Goal: Task Accomplishment & Management: Use online tool/utility

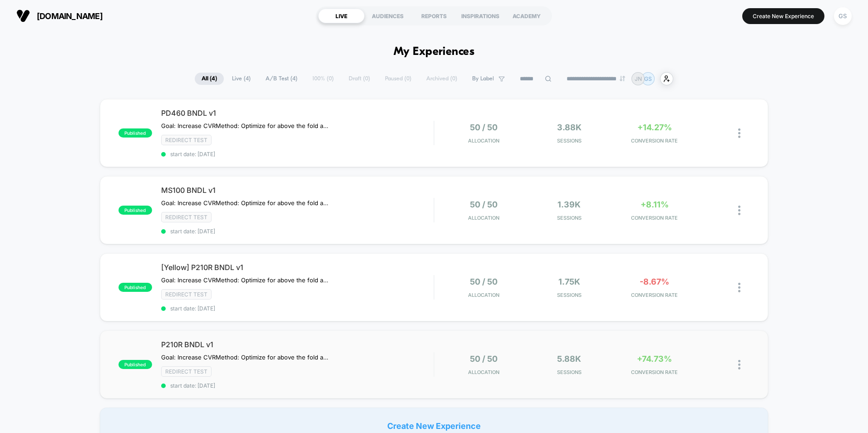
click at [547, 358] on div "5.88k Sessions" at bounding box center [569, 364] width 81 height 21
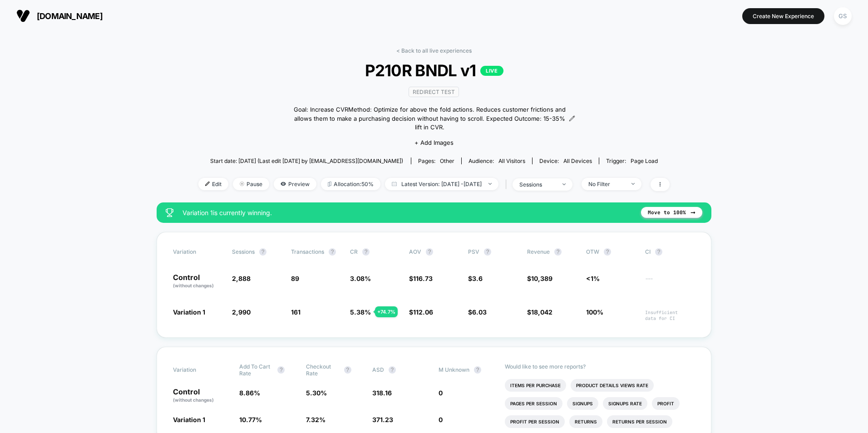
click at [670, 178] on span at bounding box center [660, 184] width 19 height 13
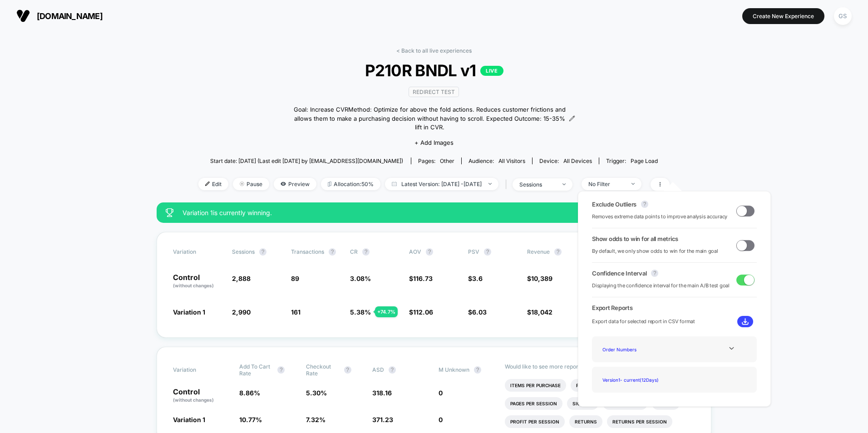
click at [744, 245] on span at bounding box center [746, 245] width 18 height 11
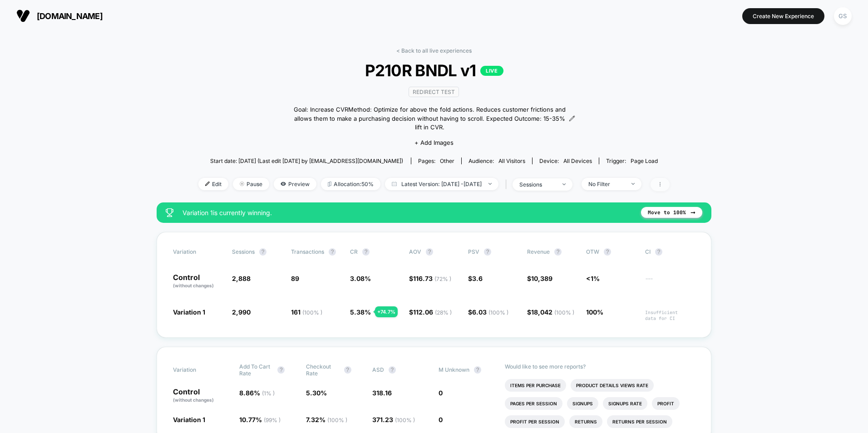
click at [670, 179] on span at bounding box center [660, 184] width 19 height 13
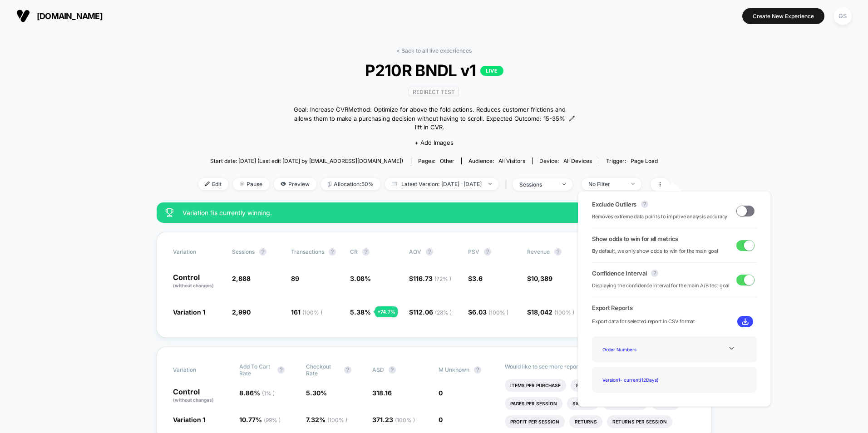
click at [747, 248] on span at bounding box center [749, 245] width 10 height 10
click at [729, 349] on icon at bounding box center [732, 348] width 7 height 7
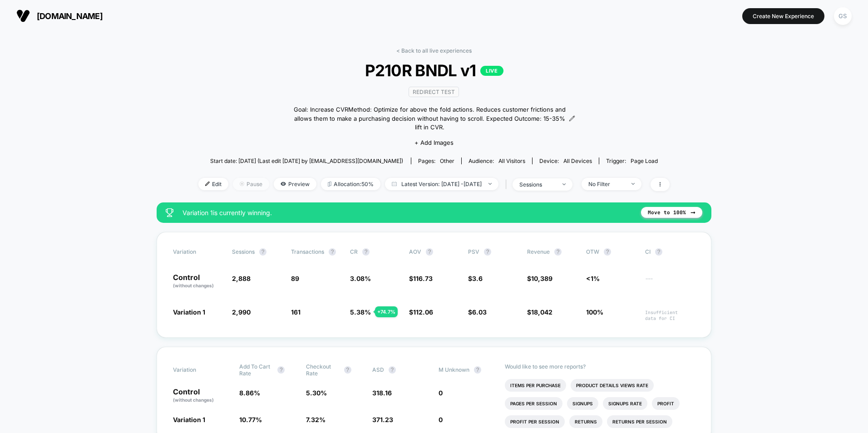
click at [234, 178] on span "Pause" at bounding box center [251, 184] width 36 height 12
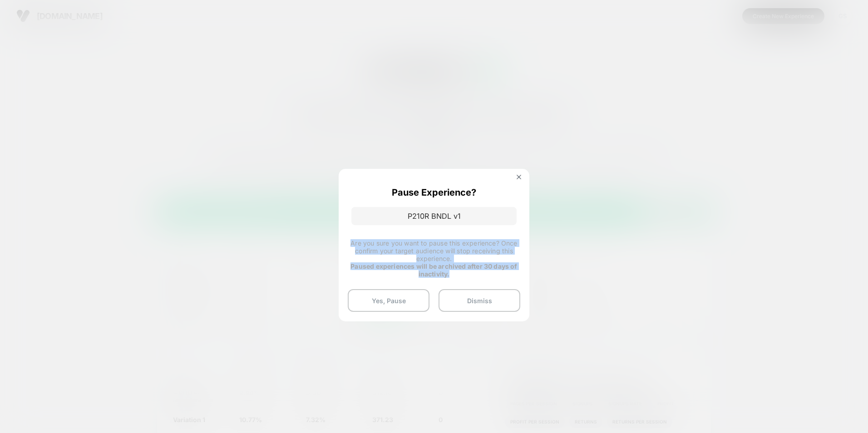
drag, startPoint x: 349, startPoint y: 241, endPoint x: 488, endPoint y: 273, distance: 142.7
click at [488, 273] on span "Are you sure you want to pause this experience? Once confirm your target audien…" at bounding box center [434, 258] width 173 height 39
drag, startPoint x: 488, startPoint y: 273, endPoint x: 392, endPoint y: 302, distance: 100.6
click at [392, 302] on button "Yes, Pause" at bounding box center [389, 300] width 82 height 23
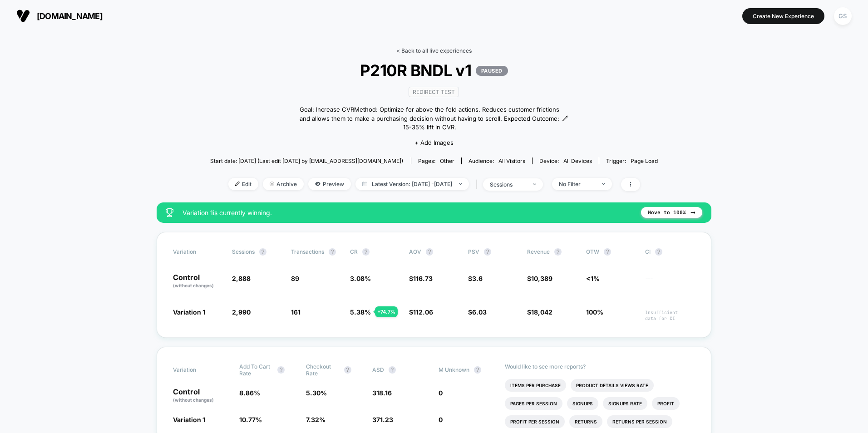
click at [432, 50] on link "< Back to all live experiences" at bounding box center [434, 50] width 75 height 7
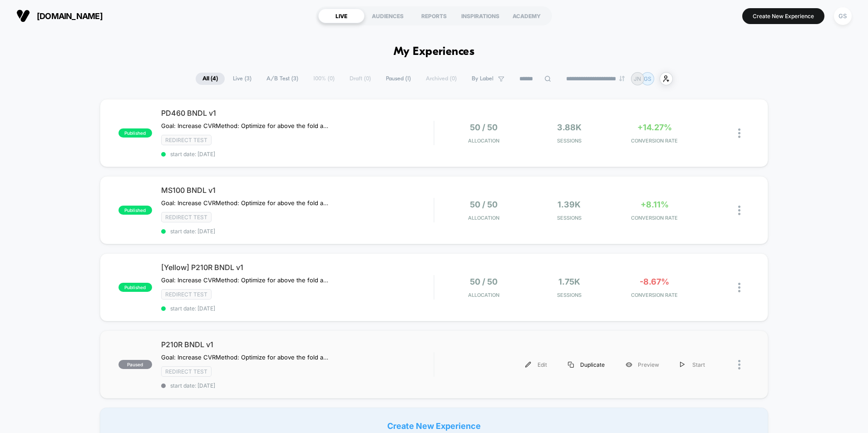
click at [590, 367] on div "Duplicate" at bounding box center [587, 365] width 58 height 20
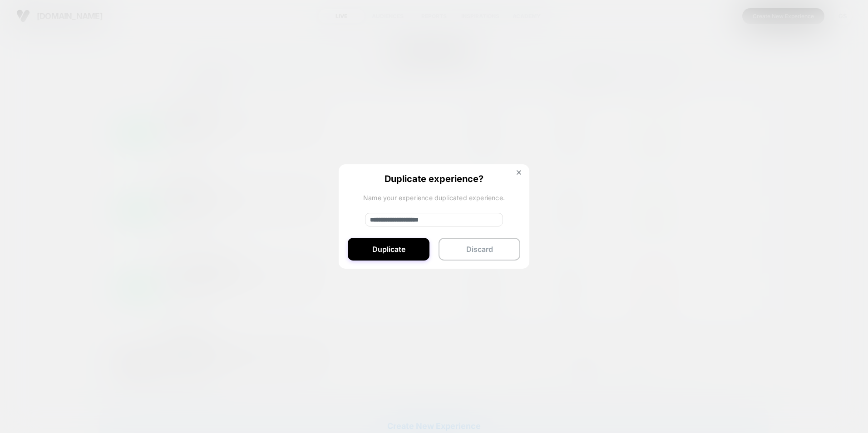
drag, startPoint x: 400, startPoint y: 220, endPoint x: 342, endPoint y: 227, distance: 58.0
click at [342, 227] on div "**********" at bounding box center [434, 216] width 191 height 105
drag, startPoint x: 417, startPoint y: 219, endPoint x: 435, endPoint y: 218, distance: 17.3
click at [435, 218] on input "**********" at bounding box center [434, 220] width 138 height 14
type input "**********"
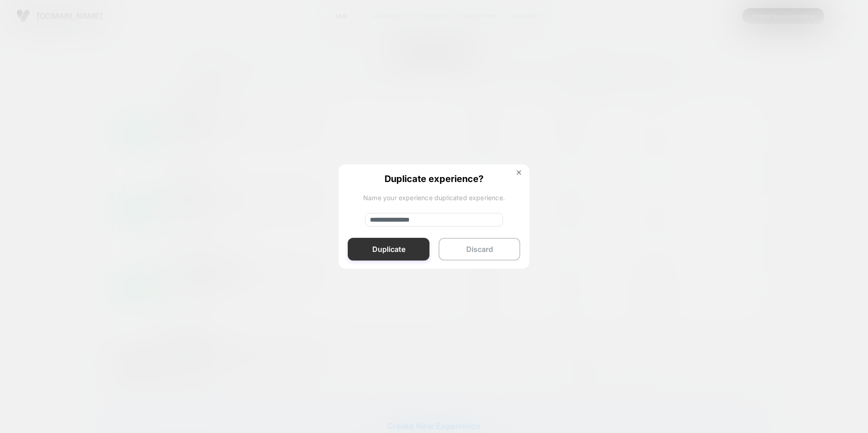
click at [392, 248] on button "Duplicate" at bounding box center [389, 249] width 82 height 23
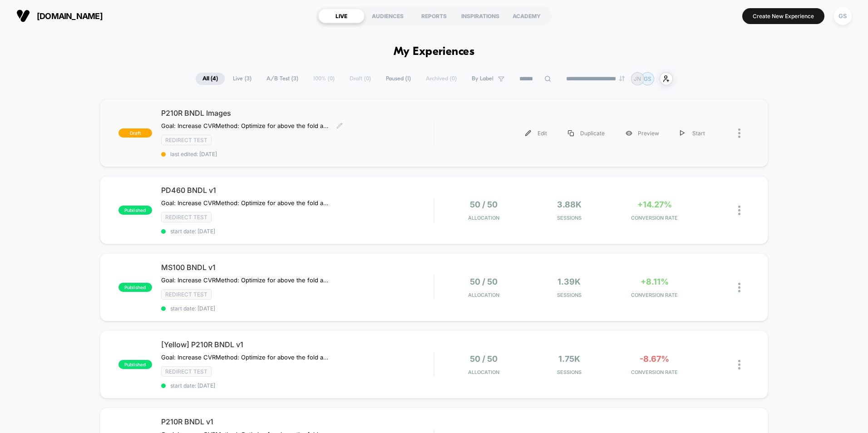
click at [308, 133] on div "P210R BNDL Images Goal: Increase CVR Method: Optimize for above the fold action…" at bounding box center [297, 133] width 273 height 49
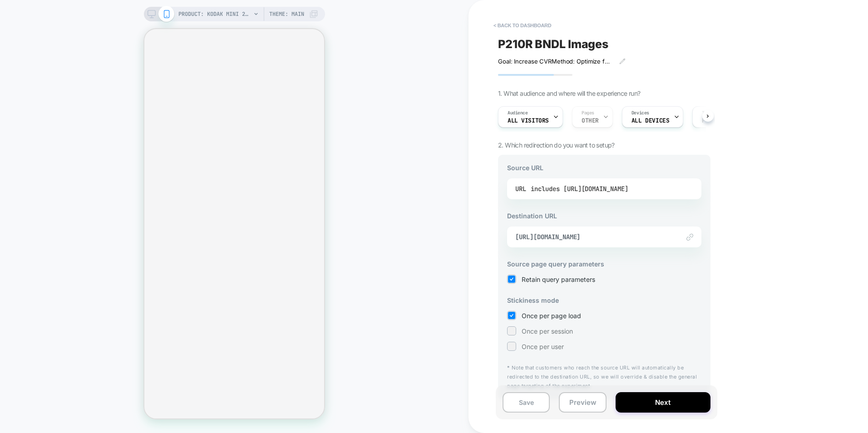
select select "**********"
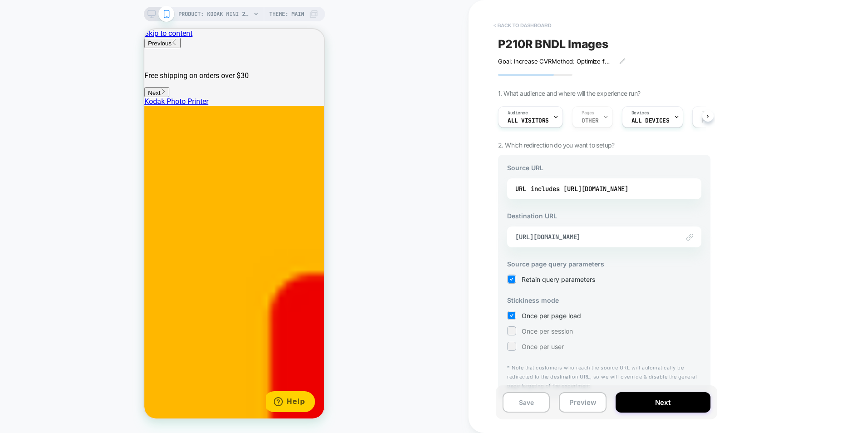
click at [513, 26] on button "< back to dashboard" at bounding box center [522, 25] width 67 height 15
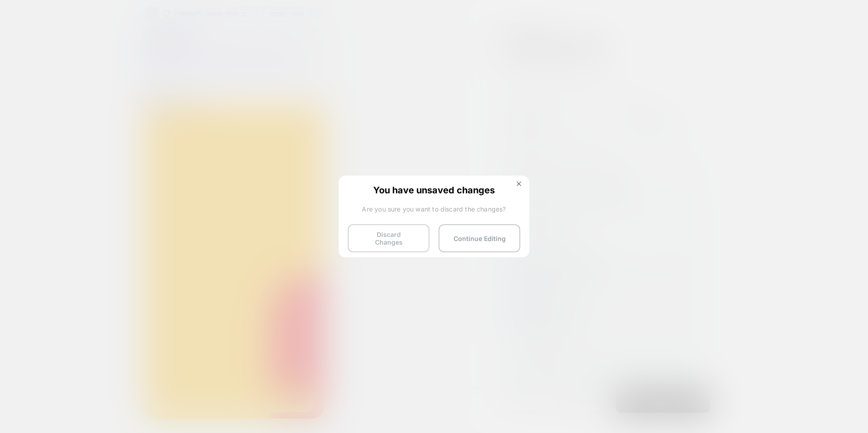
click at [406, 233] on button "Discard Changes" at bounding box center [389, 238] width 82 height 28
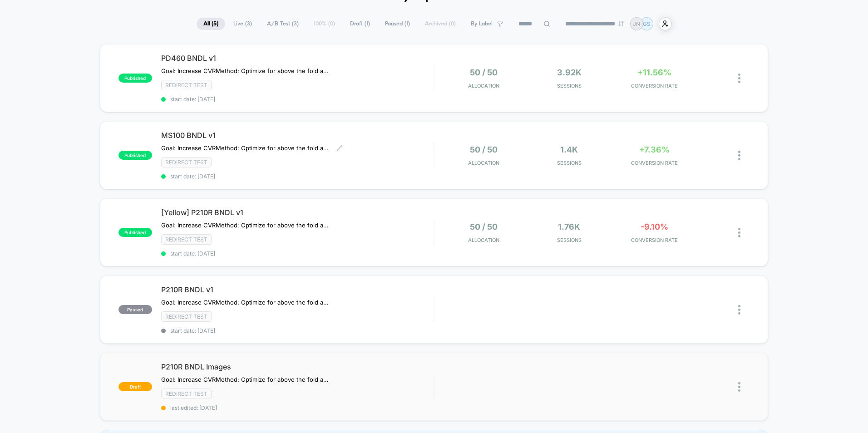
scroll to position [182, 0]
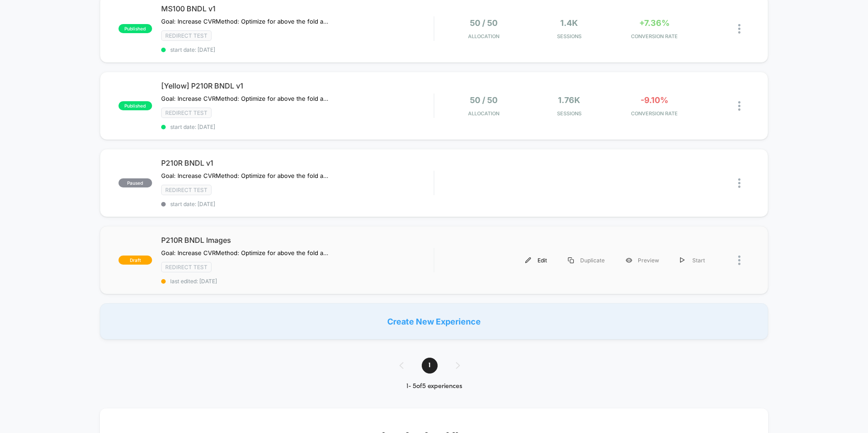
click at [540, 260] on div "Edit" at bounding box center [536, 260] width 43 height 20
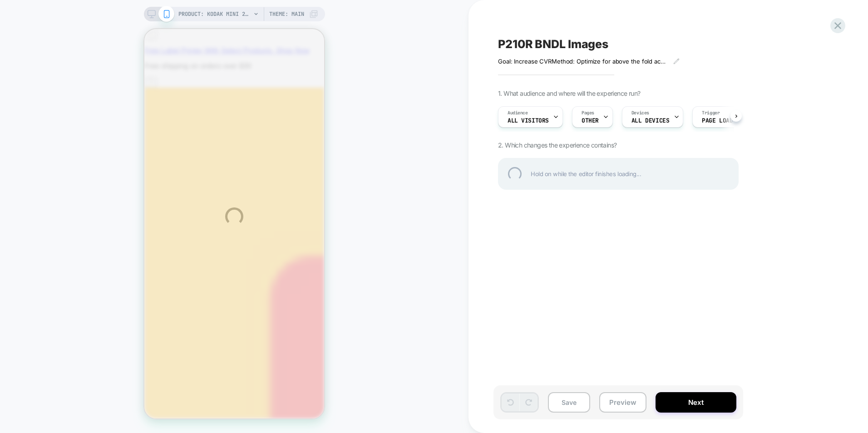
scroll to position [0, 2078]
select select "**********"
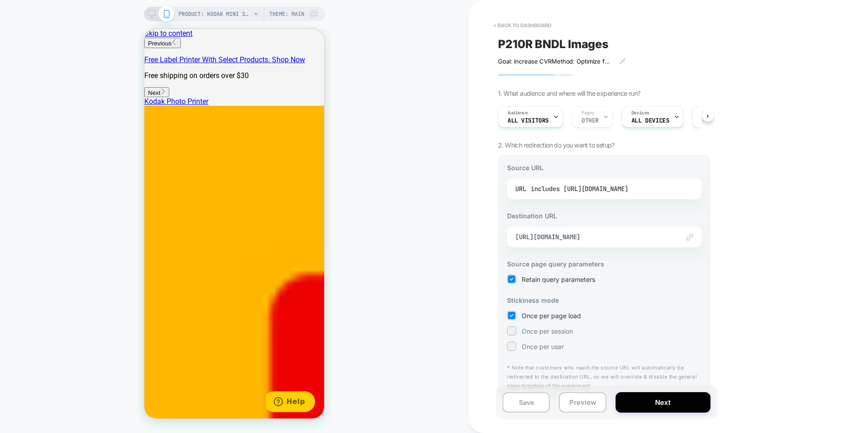
click at [629, 186] on div "includes [URL][DOMAIN_NAME]" at bounding box center [580, 189] width 98 height 14
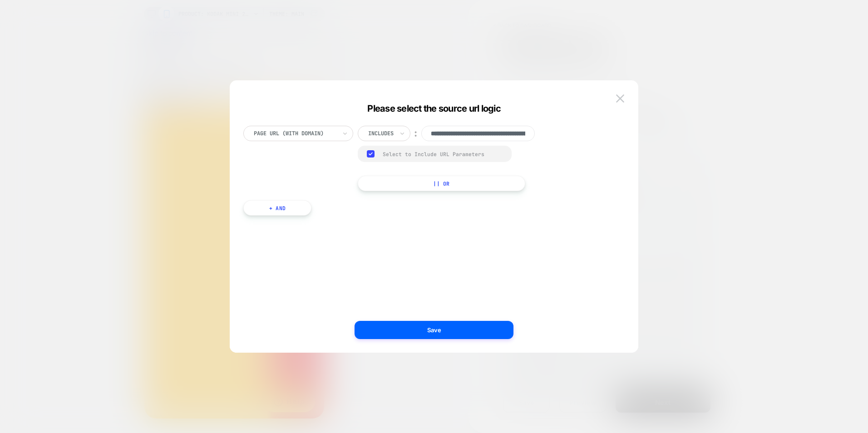
scroll to position [0, 203]
click at [541, 167] on div "**********" at bounding box center [454, 158] width 193 height 65
click at [459, 332] on button "Save" at bounding box center [434, 330] width 159 height 18
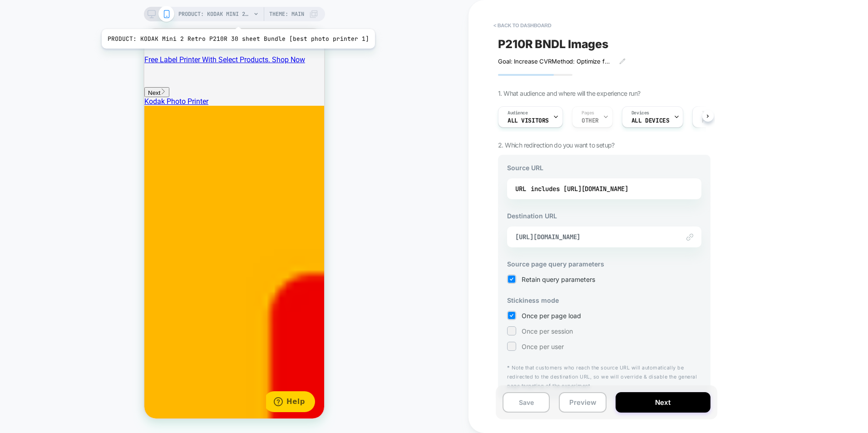
click at [235, 18] on span "PRODUCT: KODAK Mini 2 Retro P210R 30 sheet Bundle [best photo printer 1]" at bounding box center [215, 14] width 73 height 15
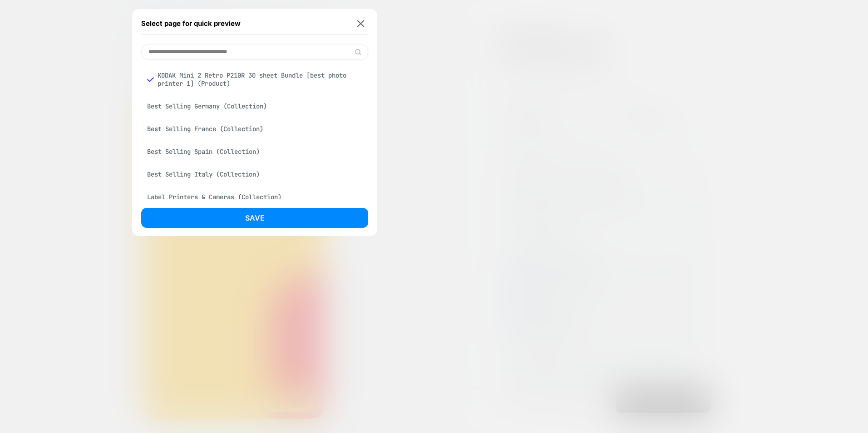
click at [242, 50] on input at bounding box center [254, 52] width 227 height 16
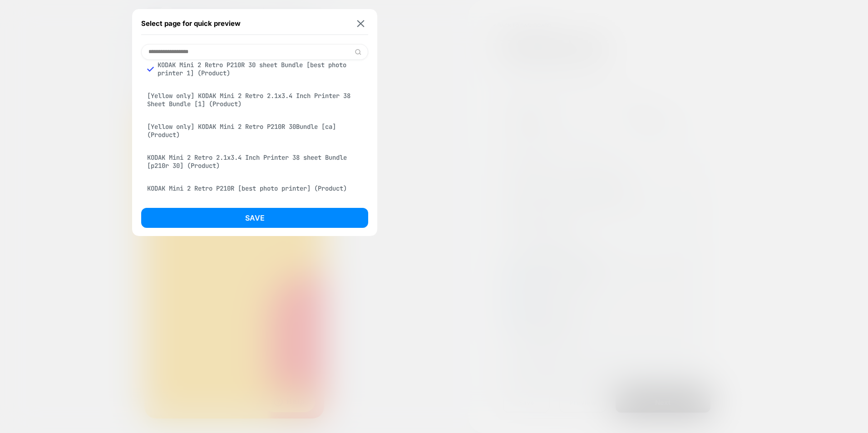
scroll to position [56, 0]
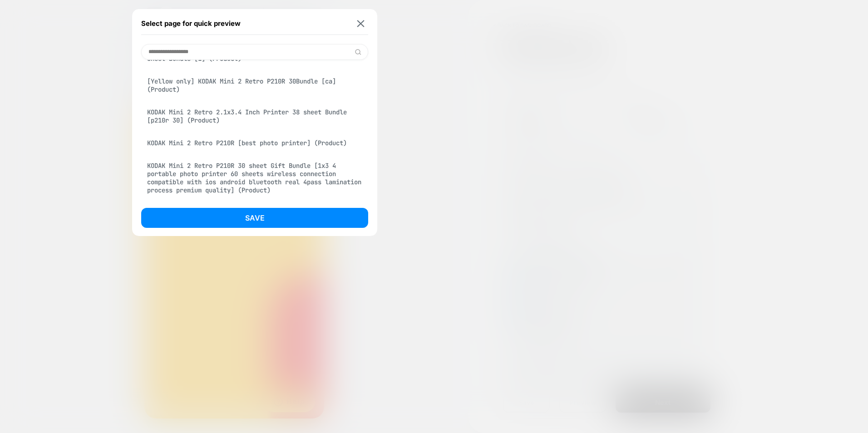
type input "**********"
click at [236, 110] on div "KODAK Mini 2 Retro 2.1x3.4 Inch Printer 38 sheet Bundle [p210r 30] (Product)" at bounding box center [254, 116] width 227 height 25
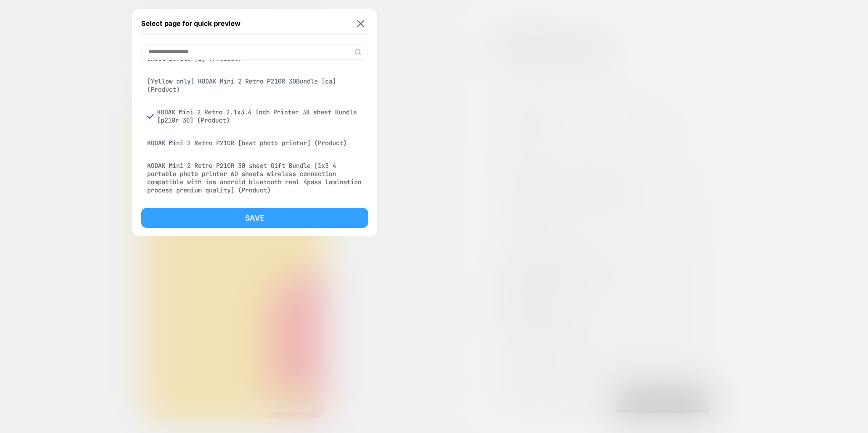
click at [253, 213] on button "Save" at bounding box center [254, 218] width 227 height 20
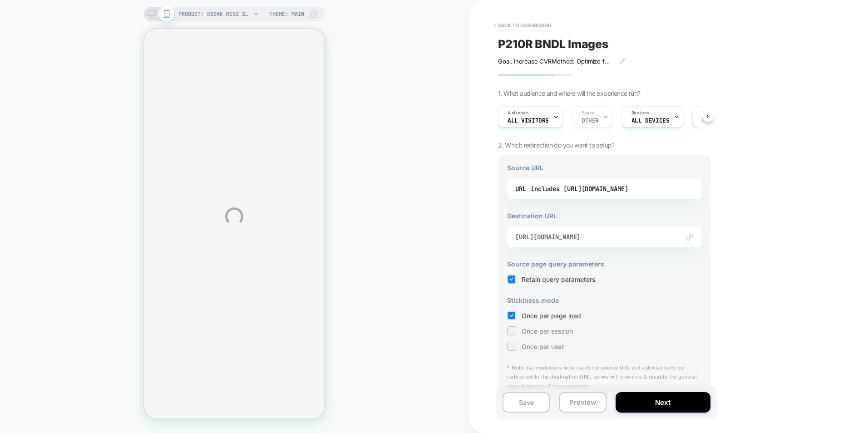
select select "**********"
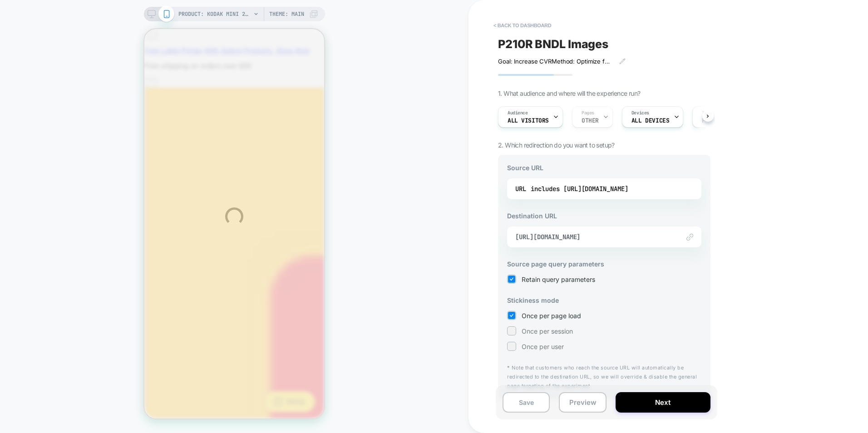
scroll to position [0, 0]
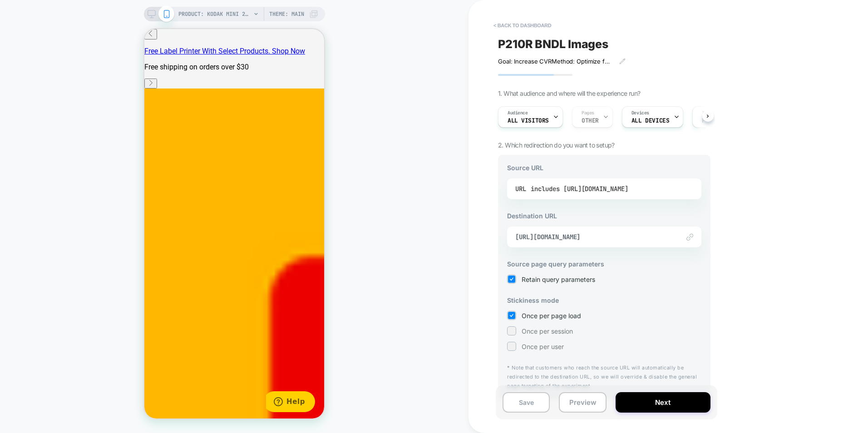
click at [570, 186] on div "includes [URL][DOMAIN_NAME]" at bounding box center [580, 189] width 98 height 14
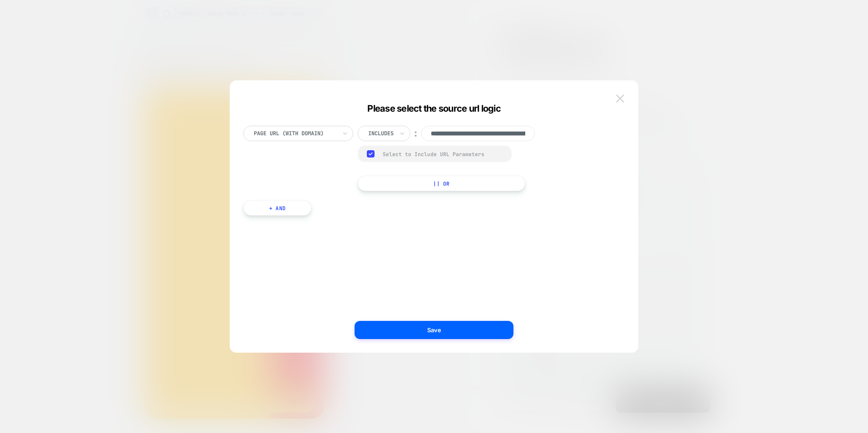
click at [624, 98] on img at bounding box center [620, 98] width 8 height 8
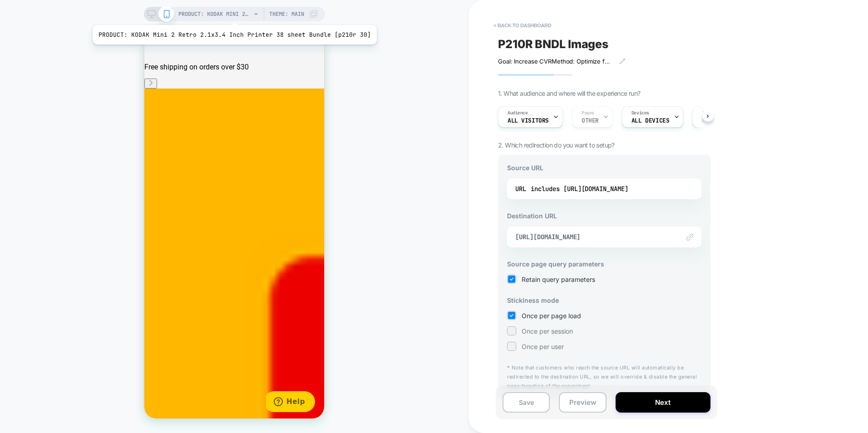
click at [232, 14] on span "PRODUCT: KODAK Mini 2 Retro 2.1x3.4 Inch Printer 38 sheet Bundle [p210r 30]" at bounding box center [215, 14] width 73 height 15
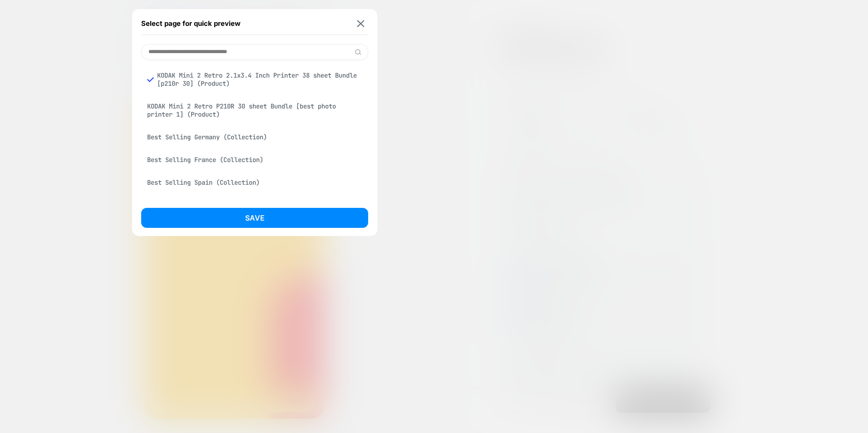
click at [226, 49] on input at bounding box center [254, 52] width 227 height 16
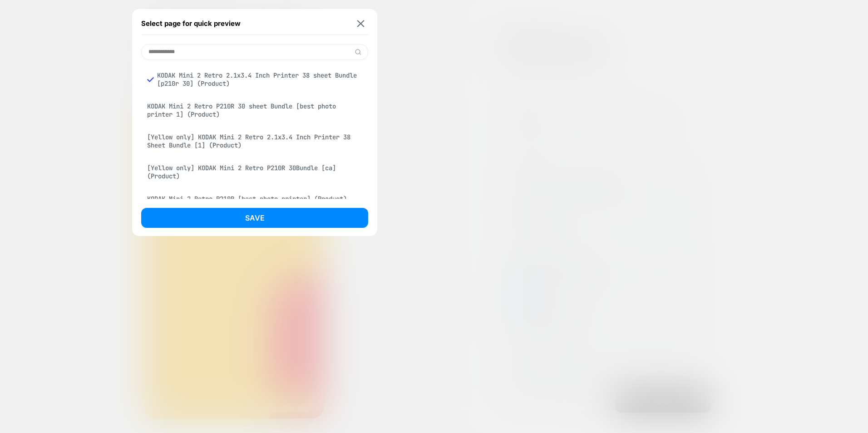
click at [217, 50] on input "**********" at bounding box center [254, 52] width 227 height 16
drag, startPoint x: 217, startPoint y: 50, endPoint x: 213, endPoint y: 40, distance: 10.5
click at [213, 40] on div "**********" at bounding box center [254, 122] width 245 height 227
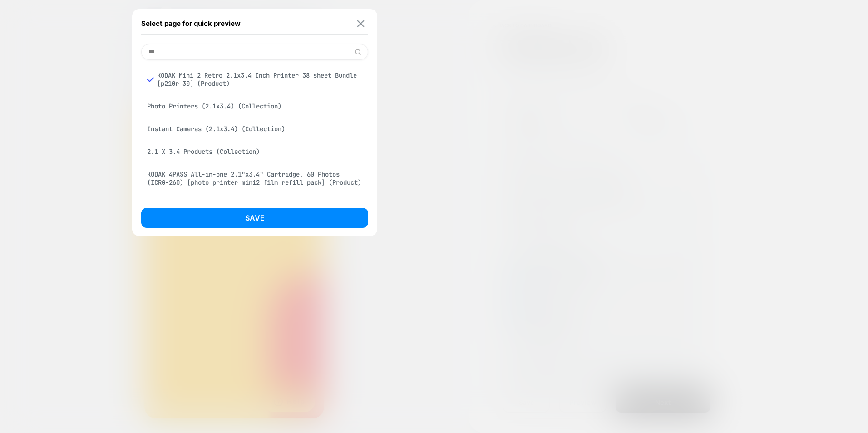
type input "***"
click at [361, 21] on img at bounding box center [360, 23] width 7 height 7
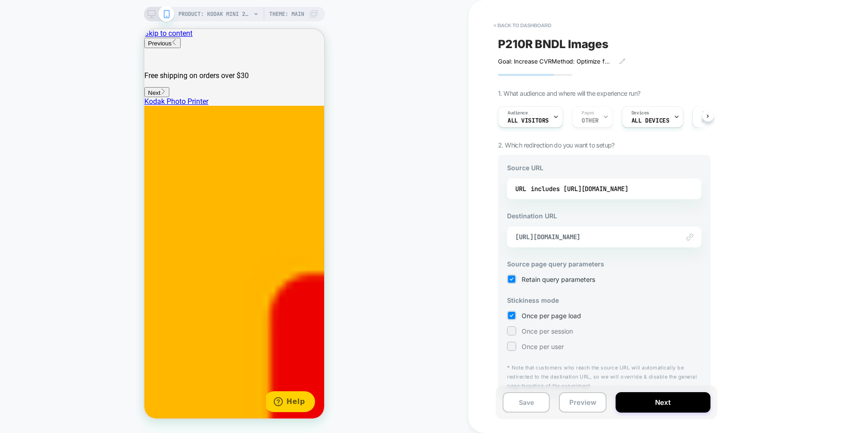
click at [584, 241] on div "Link to [URL][DOMAIN_NAME]" at bounding box center [604, 237] width 194 height 21
click at [673, 235] on div "Link to [URL][DOMAIN_NAME]" at bounding box center [604, 237] width 194 height 21
click at [697, 236] on div "Link to [URL][DOMAIN_NAME]" at bounding box center [604, 237] width 194 height 21
click at [692, 238] on img at bounding box center [690, 237] width 7 height 7
click at [652, 233] on div "Link to [URL][DOMAIN_NAME]" at bounding box center [604, 237] width 194 height 21
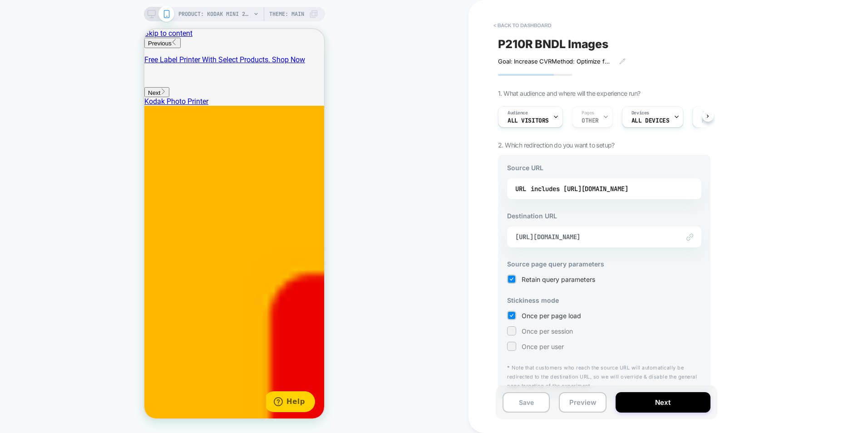
click at [652, 233] on div "Link to [URL][DOMAIN_NAME]" at bounding box center [604, 237] width 194 height 21
copy span "[URL][DOMAIN_NAME]"
click at [612, 192] on div "includes [URL][DOMAIN_NAME]" at bounding box center [580, 189] width 98 height 14
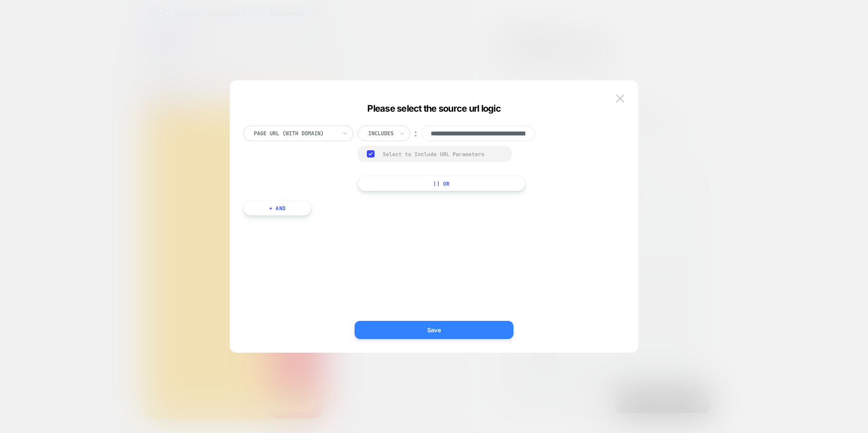
click at [475, 327] on button "Save" at bounding box center [434, 330] width 159 height 18
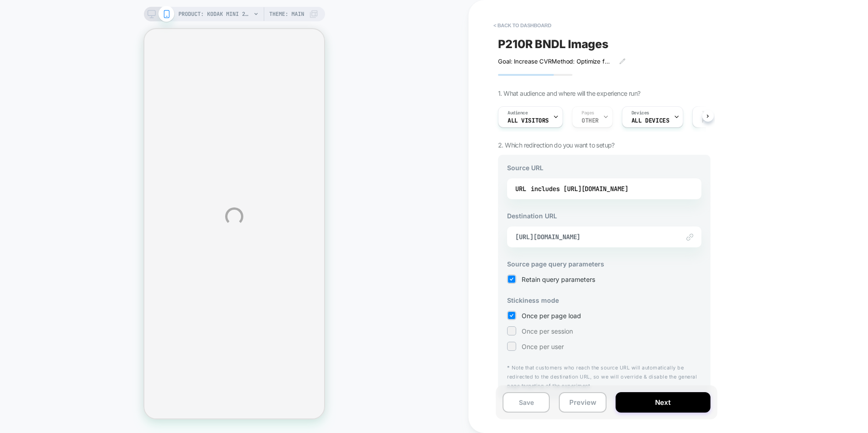
select select "**********"
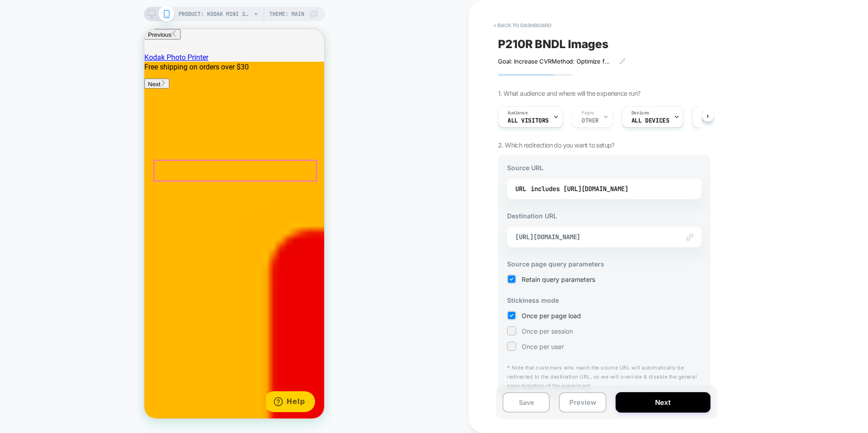
scroll to position [500, 0]
drag, startPoint x: 669, startPoint y: 407, endPoint x: 603, endPoint y: 411, distance: 66.4
click at [603, 411] on div "Save Preview Next" at bounding box center [607, 403] width 222 height 34
click at [583, 402] on button "Preview" at bounding box center [582, 402] width 47 height 20
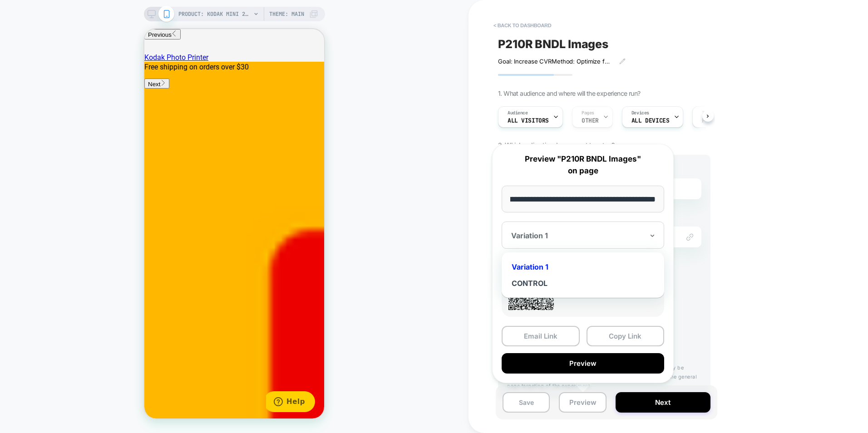
scroll to position [0, 0]
click at [562, 231] on div "Variation 1" at bounding box center [578, 235] width 134 height 11
click at [544, 260] on div "Variation 1" at bounding box center [583, 267] width 154 height 16
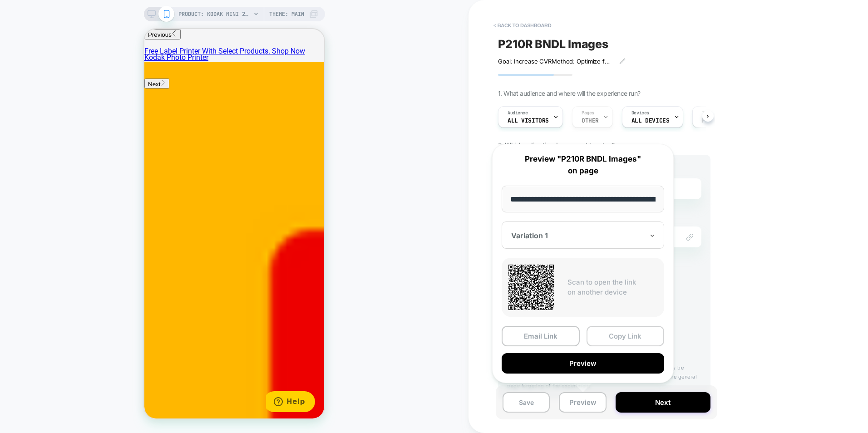
click at [627, 338] on button "Copy Link" at bounding box center [626, 336] width 78 height 20
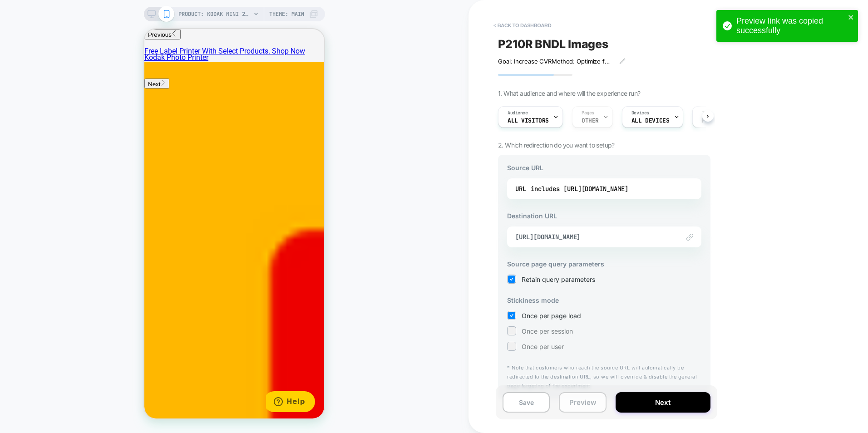
click at [579, 403] on button "Preview" at bounding box center [582, 402] width 47 height 20
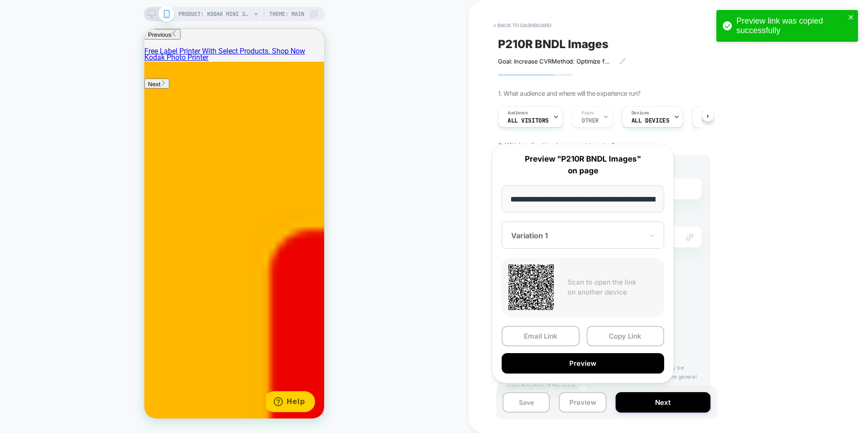
drag, startPoint x: 601, startPoint y: 342, endPoint x: 598, endPoint y: 354, distance: 13.0
click at [602, 344] on button "Copy Link" at bounding box center [626, 336] width 78 height 20
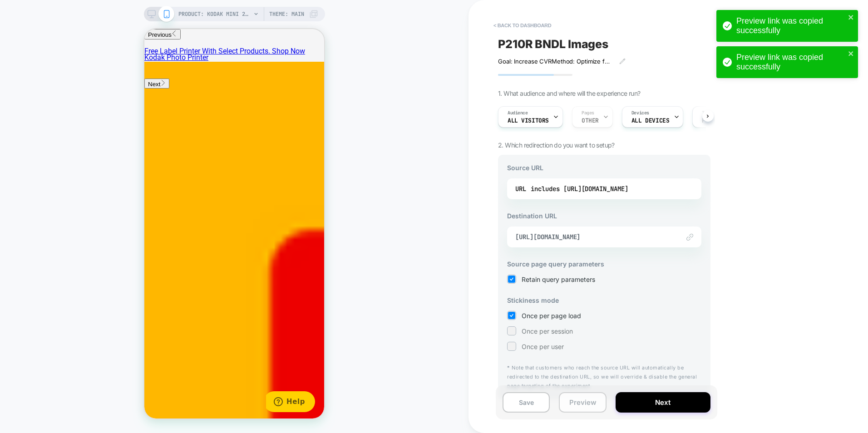
click at [577, 399] on button "Preview" at bounding box center [582, 402] width 47 height 20
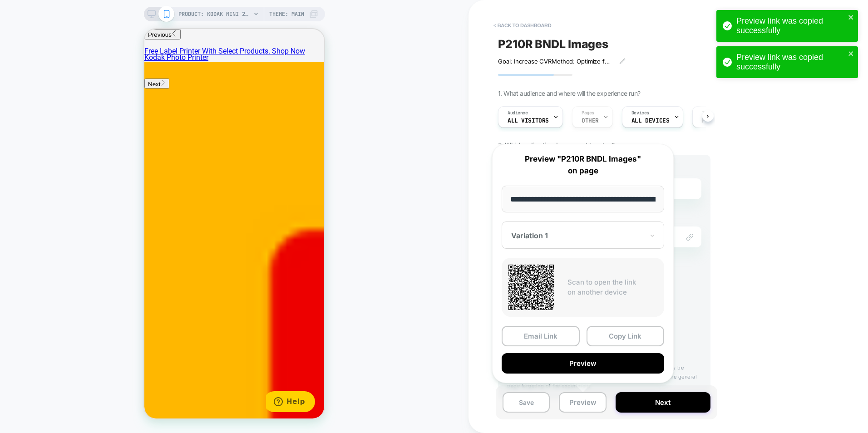
click at [587, 358] on button "Preview" at bounding box center [583, 363] width 163 height 20
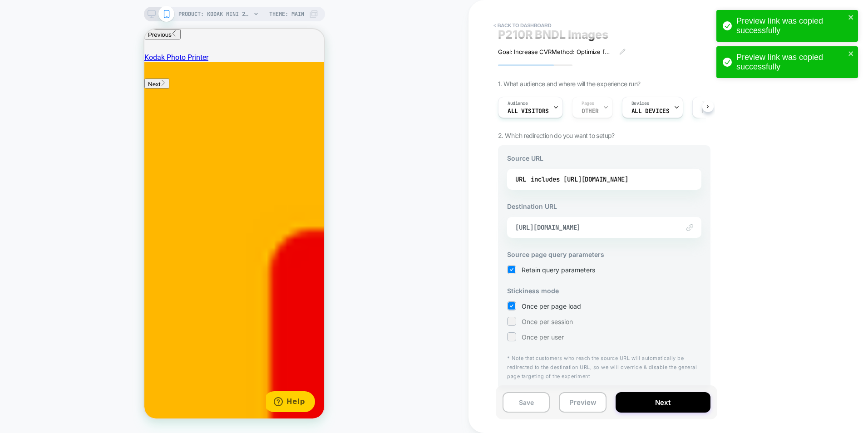
scroll to position [12, 0]
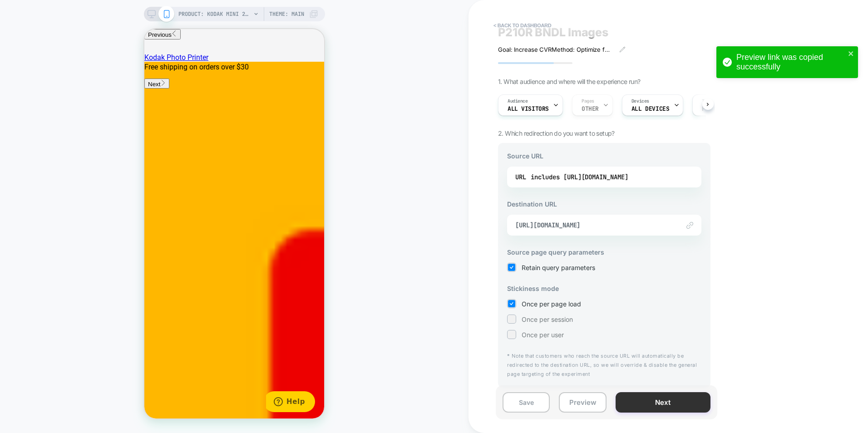
click at [648, 403] on button "Next" at bounding box center [663, 402] width 95 height 20
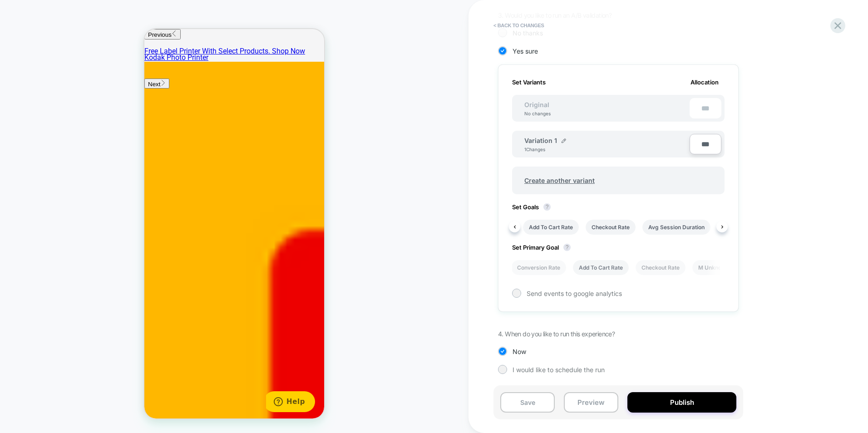
scroll to position [0, 90]
click at [531, 270] on li "Conversion Rate" at bounding box center [538, 267] width 55 height 15
click at [585, 264] on li "Add To Cart Rate" at bounding box center [601, 267] width 56 height 15
click at [531, 273] on li "Conversion Rate" at bounding box center [538, 267] width 55 height 15
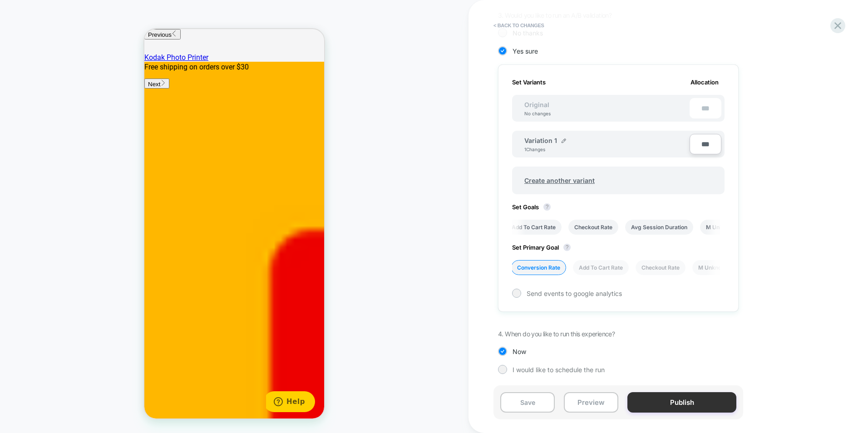
click at [669, 399] on button "Publish" at bounding box center [682, 402] width 109 height 20
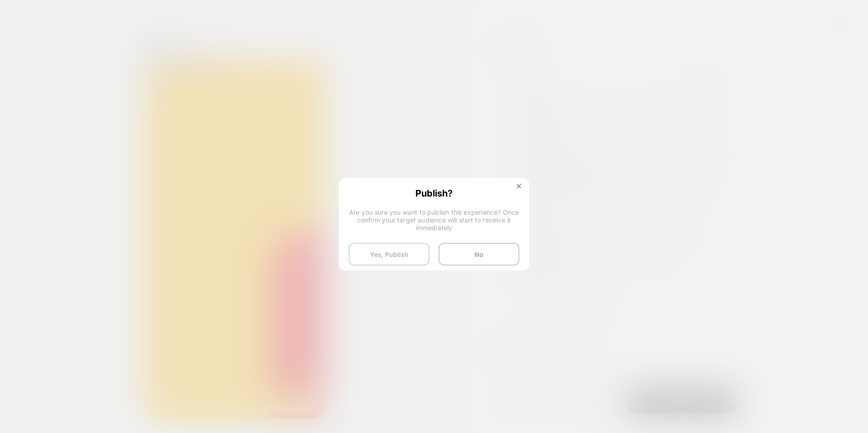
click at [395, 261] on button "Yes, Publish" at bounding box center [389, 254] width 81 height 23
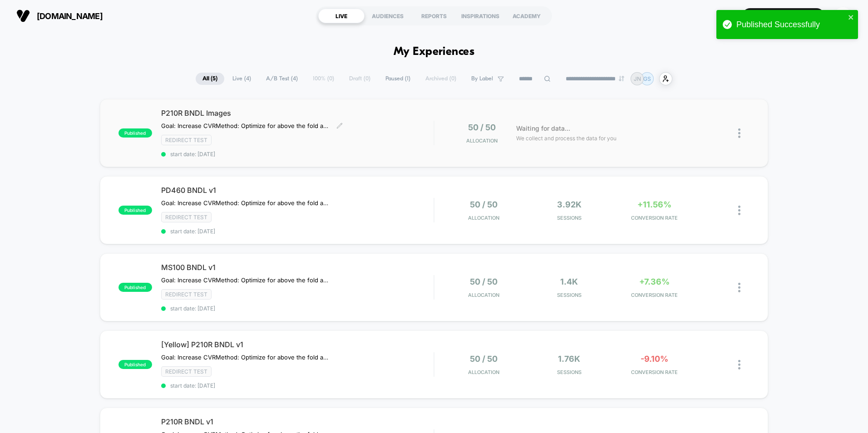
click at [341, 122] on div "P210R BNDL Images Goal: Increase CVR Method: Optimize for above the fold action…" at bounding box center [297, 133] width 273 height 49
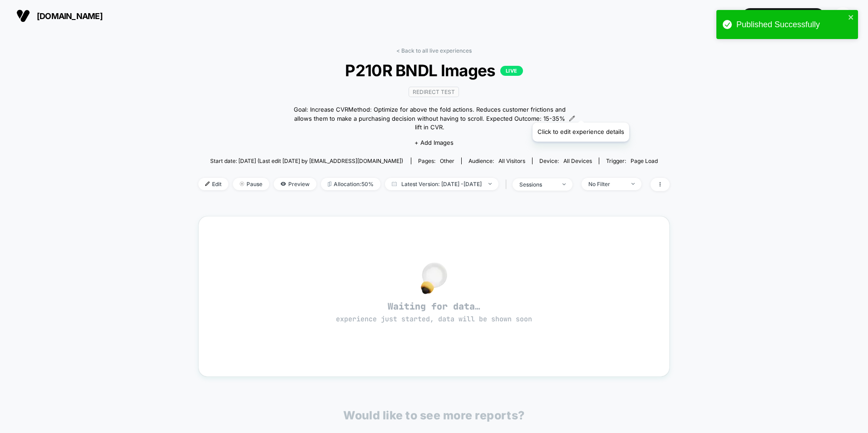
click at [575, 115] on icon at bounding box center [572, 118] width 6 height 6
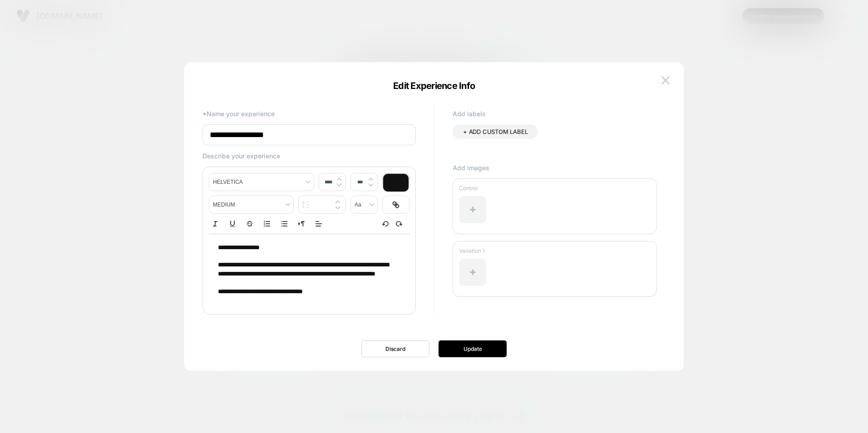
click at [218, 249] on span "**********" at bounding box center [239, 247] width 42 height 6
click at [252, 263] on span "**********" at bounding box center [303, 269] width 171 height 15
drag, startPoint x: 244, startPoint y: 265, endPoint x: 317, endPoint y: 281, distance: 74.5
click at [317, 279] on p "**********" at bounding box center [306, 270] width 176 height 18
drag, startPoint x: 278, startPoint y: 292, endPoint x: 284, endPoint y: 292, distance: 6.4
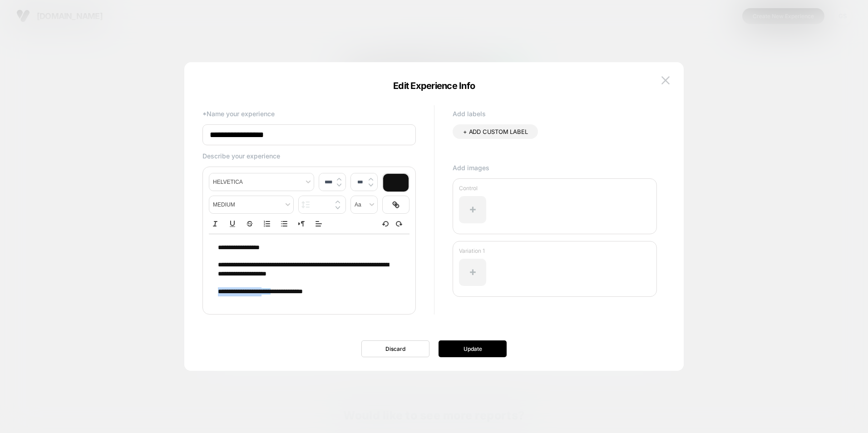
click at [292, 293] on p "**********" at bounding box center [306, 292] width 176 height 9
click at [471, 347] on button "Update" at bounding box center [473, 349] width 68 height 17
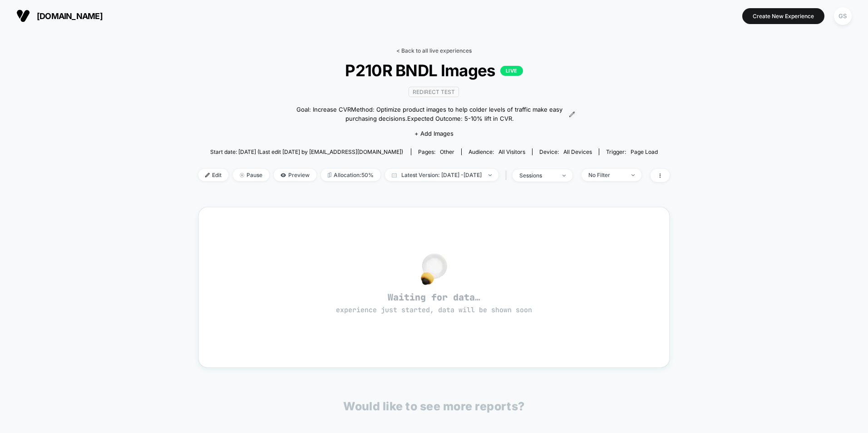
click at [432, 51] on link "< Back to all live experiences" at bounding box center [434, 50] width 75 height 7
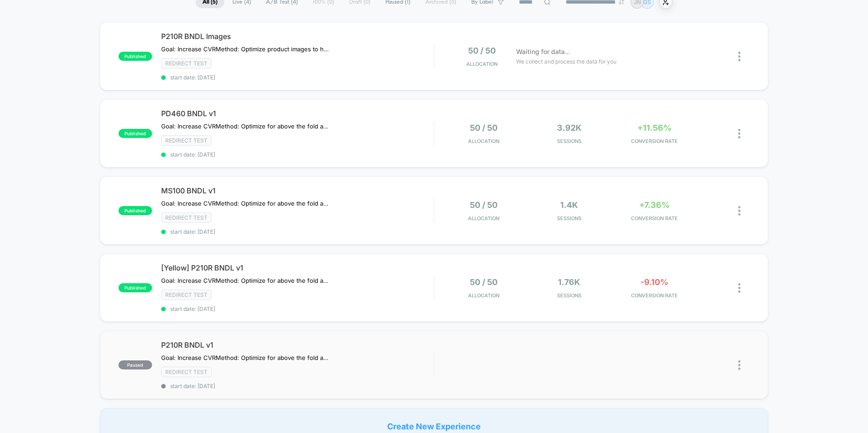
scroll to position [136, 0]
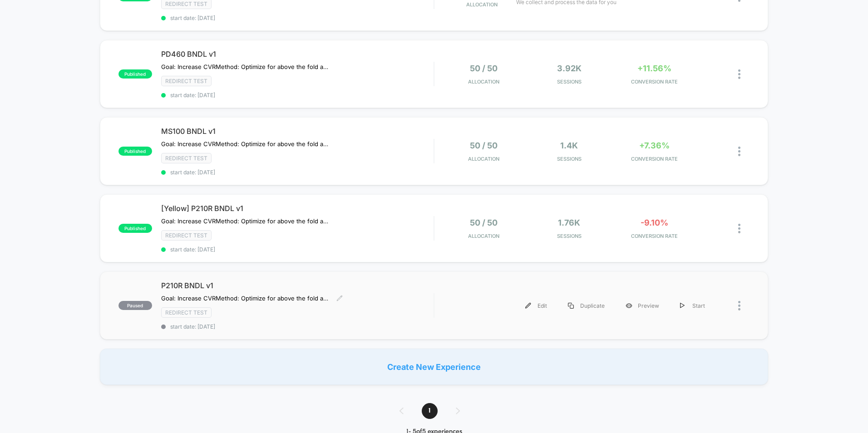
click at [324, 305] on div "P210R BNDL v1 Goal: Increase CVR Method: Optimize for above the fold actions. R…" at bounding box center [297, 305] width 273 height 49
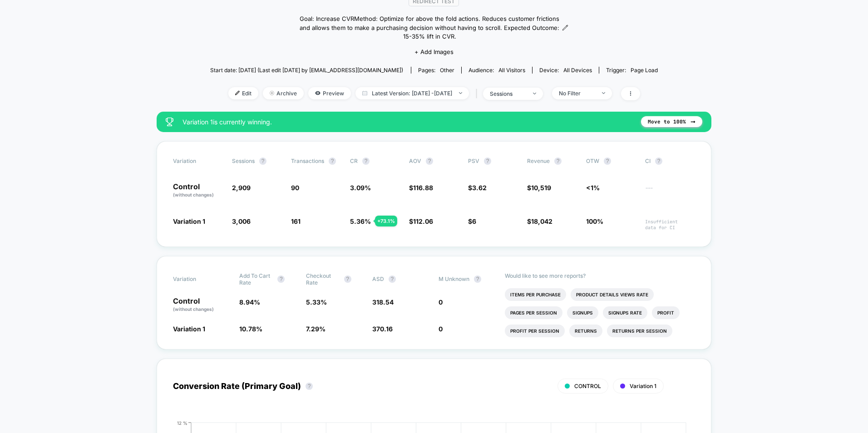
scroll to position [45, 0]
